Goal: Transaction & Acquisition: Obtain resource

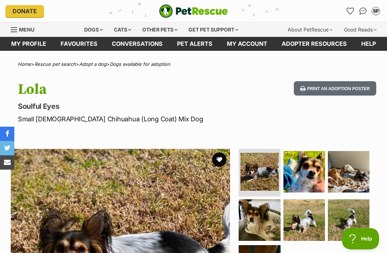
click at [98, 61] on link "Adopt a dog" at bounding box center [92, 64] width 27 height 6
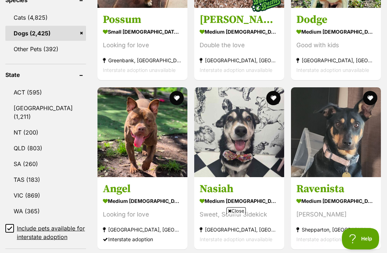
click at [39, 114] on link "NSW (1,211)" at bounding box center [45, 113] width 81 height 24
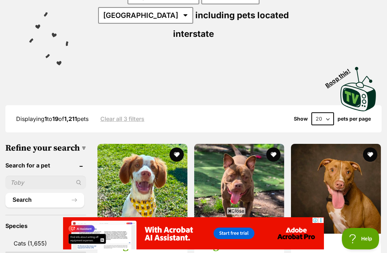
scroll to position [250, 0]
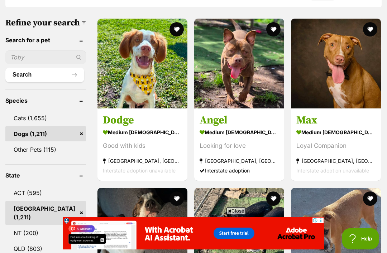
click at [31, 193] on link "ACT (595)" at bounding box center [45, 193] width 81 height 15
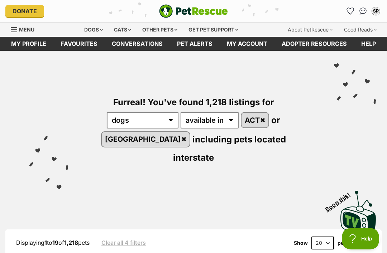
click at [359, 14] on link "Conversations" at bounding box center [362, 10] width 11 height 11
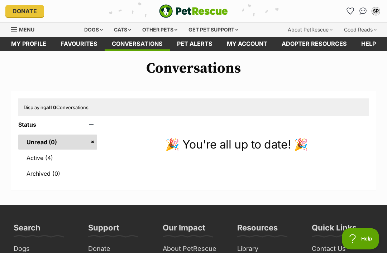
click at [46, 156] on link "Active (4)" at bounding box center [57, 158] width 79 height 15
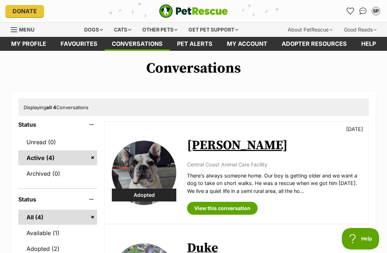
click at [349, 12] on icon "Favourites" at bounding box center [350, 11] width 7 height 6
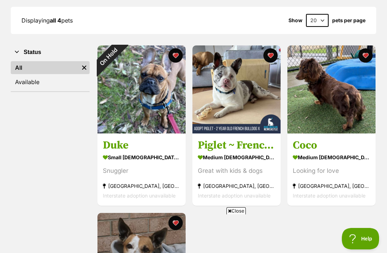
click at [120, 54] on div "On Hold" at bounding box center [109, 57] width 22 height 22
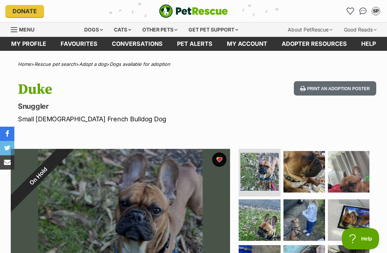
click at [219, 157] on button "favourite" at bounding box center [219, 160] width 14 height 14
click at [346, 8] on link "Favourites" at bounding box center [350, 10] width 11 height 11
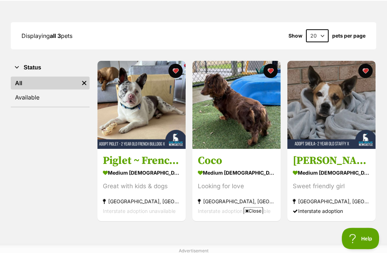
scroll to position [86, 0]
click at [333, 119] on img at bounding box center [332, 105] width 88 height 88
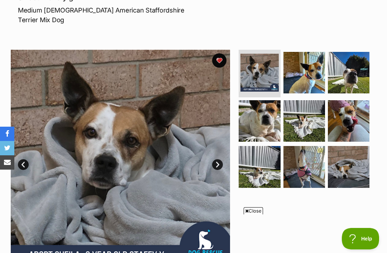
click at [311, 100] on img at bounding box center [305, 121] width 42 height 42
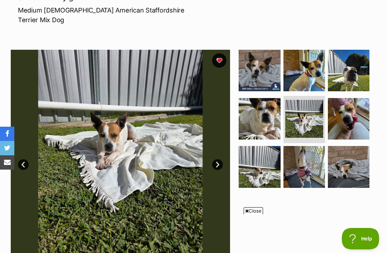
click at [310, 146] on img at bounding box center [305, 167] width 42 height 42
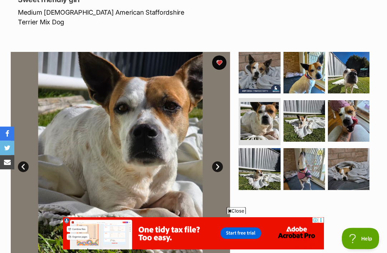
scroll to position [140, 0]
click at [312, 52] on img at bounding box center [305, 73] width 42 height 42
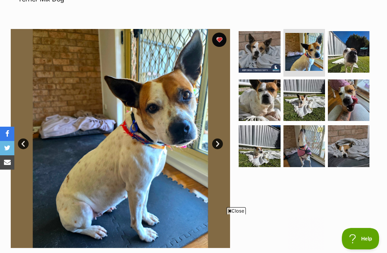
scroll to position [0, 0]
